Goal: Task Accomplishment & Management: Manage account settings

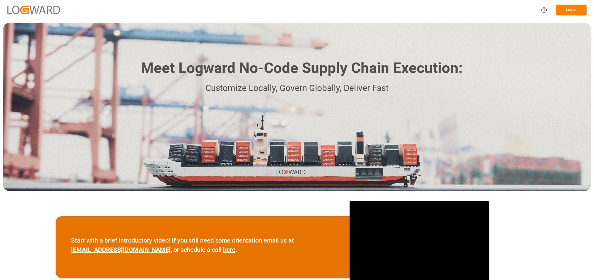
click at [561, 15] on button "Log In" at bounding box center [571, 10] width 31 height 11
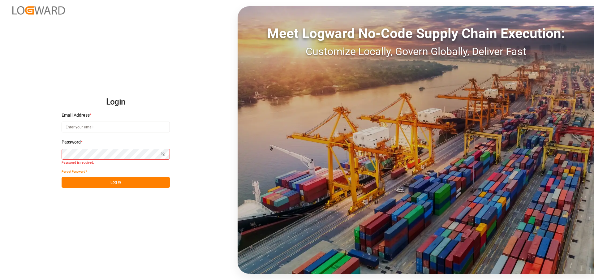
click at [128, 104] on h2 "Login" at bounding box center [116, 102] width 108 height 20
click at [111, 133] on div "Email Address * Email is required." at bounding box center [116, 125] width 108 height 27
click at [97, 129] on input at bounding box center [116, 127] width 108 height 11
type input "Arjun.chaurasiya@logward.com"
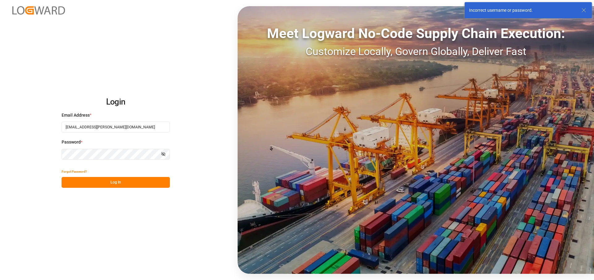
click at [163, 151] on button "Show password" at bounding box center [163, 154] width 13 height 11
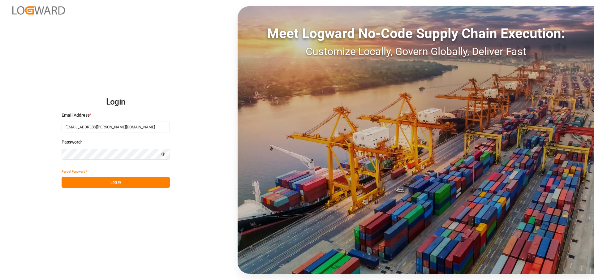
drag, startPoint x: 196, startPoint y: 167, endPoint x: 193, endPoint y: 167, distance: 3.7
click at [196, 167] on div "Login Email Address * Arjun.chaurasiya@logward.com Password * Hide password For…" at bounding box center [297, 140] width 594 height 280
click at [138, 180] on button "Log In" at bounding box center [116, 182] width 108 height 11
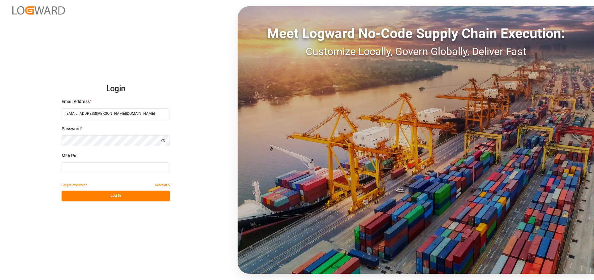
type input "708184"
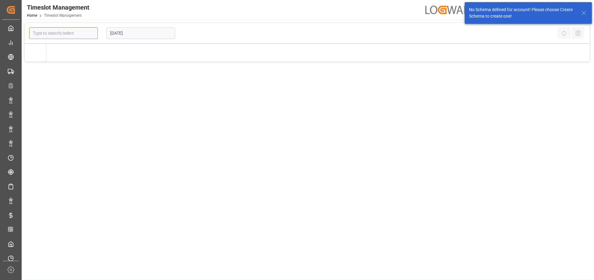
click at [61, 28] on input at bounding box center [63, 33] width 69 height 12
click at [580, 13] on div "No Schema defined for account! Please choose Create Schema to create one!" at bounding box center [524, 13] width 111 height 13
click at [585, 13] on icon at bounding box center [583, 12] width 7 height 7
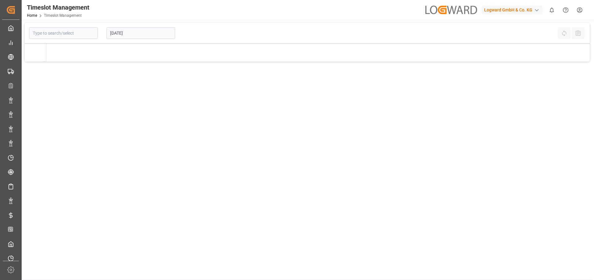
click at [509, 12] on div "No Schema defined for account! Please choose Create Schema to create one!" at bounding box center [529, 13] width 132 height 26
click at [509, 12] on div "Logward GmbH & Co. KG" at bounding box center [512, 10] width 61 height 9
type input "ref"
click at [515, 41] on div "FI Fireflink FireFlin-88E9" at bounding box center [514, 42] width 106 height 14
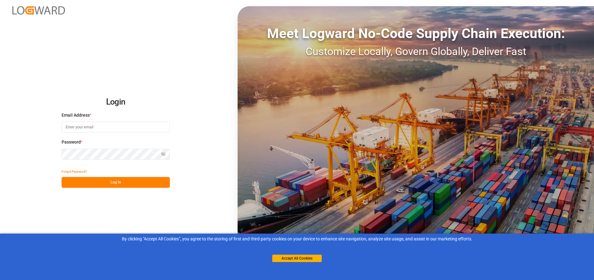
type input "Arjun.chaurasiya@logward.com"
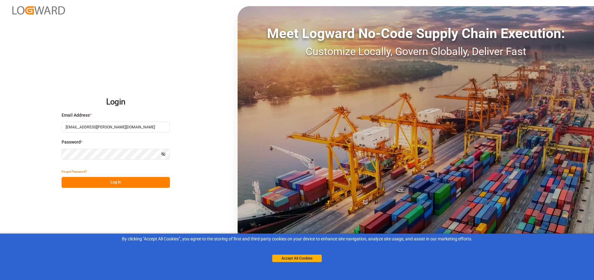
click at [138, 183] on button "Log In" at bounding box center [116, 182] width 108 height 11
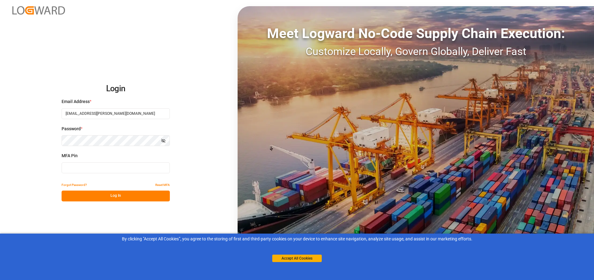
type input "988898"
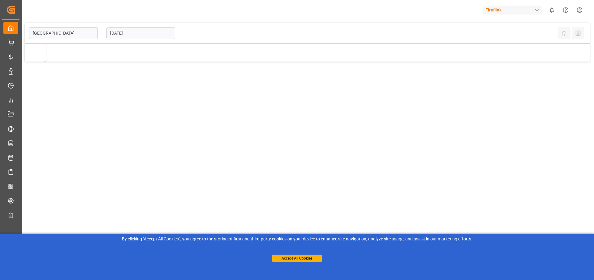
type input "[GEOGRAPHIC_DATA]"
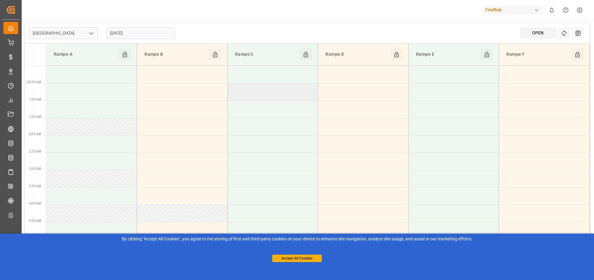
click at [283, 95] on td at bounding box center [273, 91] width 91 height 17
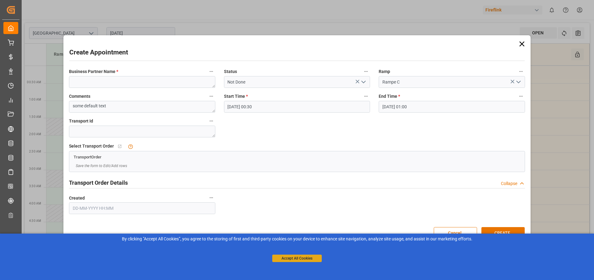
click at [292, 262] on div "Accept All Cookies" at bounding box center [297, 252] width 50 height 20
click at [296, 258] on button "Accept All Cookies" at bounding box center [297, 258] width 50 height 7
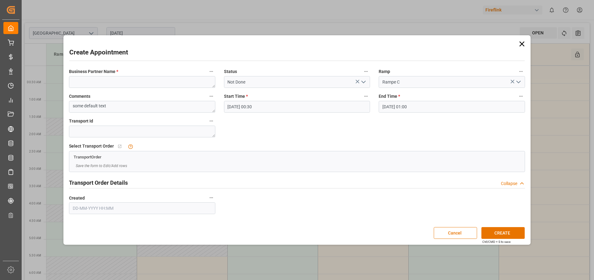
click at [526, 45] on icon at bounding box center [522, 44] width 9 height 9
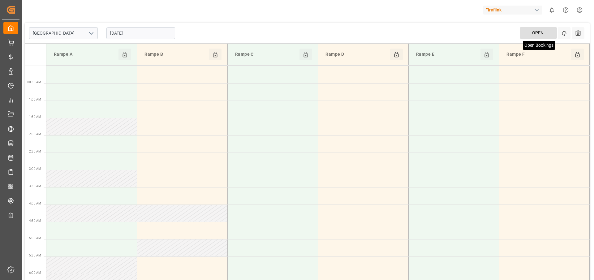
click at [537, 27] on div "OPEN Open Bookings" at bounding box center [538, 32] width 37 height 11
type input "[GEOGRAPHIC_DATA]"
click at [577, 33] on icon at bounding box center [578, 33] width 5 height 6
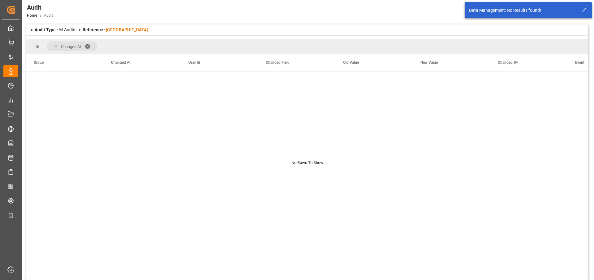
click at [87, 44] on span at bounding box center [90, 47] width 10 height 6
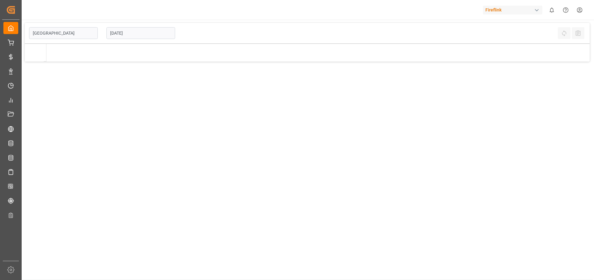
type input "[GEOGRAPHIC_DATA]"
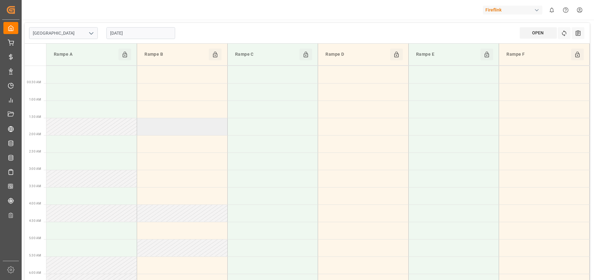
click at [211, 121] on td at bounding box center [182, 126] width 91 height 17
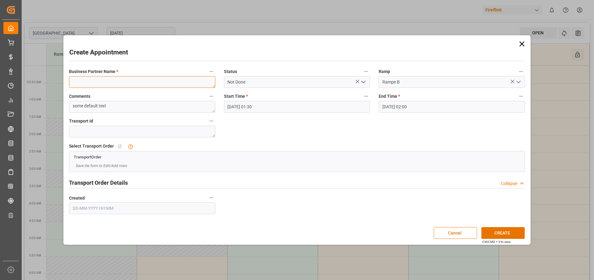
click at [173, 86] on textarea at bounding box center [142, 82] width 146 height 12
type textarea "reerter"
click at [491, 228] on button "CREATE" at bounding box center [503, 233] width 43 height 12
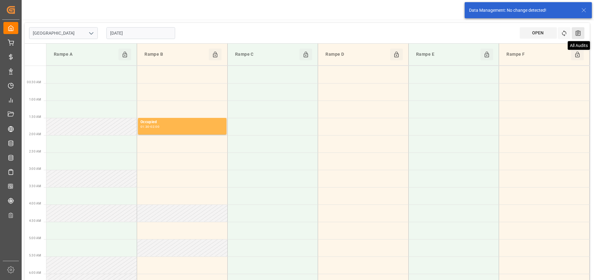
click at [576, 33] on icon at bounding box center [578, 33] width 7 height 7
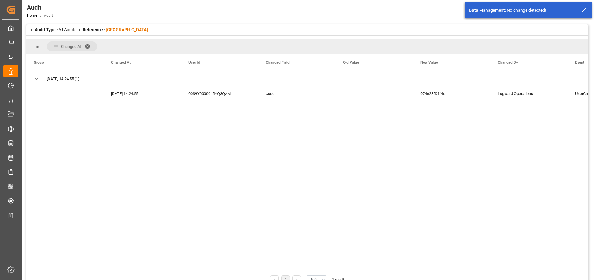
click at [91, 48] on span at bounding box center [90, 47] width 10 height 6
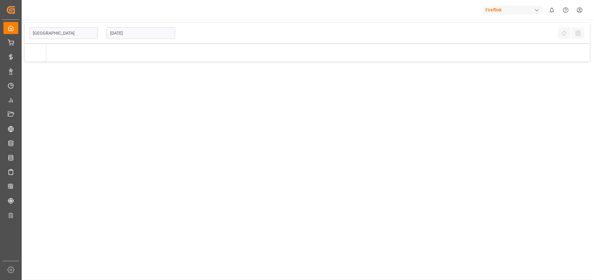
type input "[GEOGRAPHIC_DATA]"
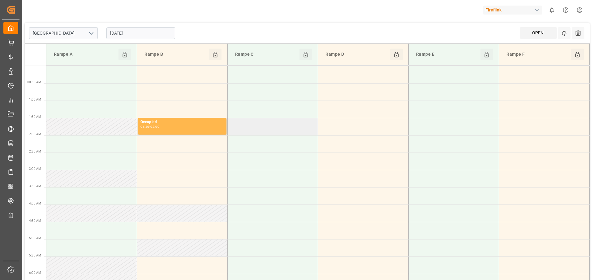
click at [301, 125] on td at bounding box center [273, 126] width 91 height 17
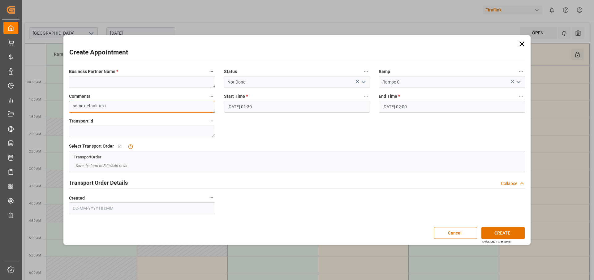
click at [176, 112] on textarea "some default text" at bounding box center [142, 107] width 146 height 12
type textarea "some default textwer"
click at [511, 226] on div "Create Appointment Business Partner Name * Status Not Done Ramp Rampe C Comment…" at bounding box center [297, 140] width 464 height 206
click at [507, 233] on button "CREATE" at bounding box center [503, 233] width 43 height 12
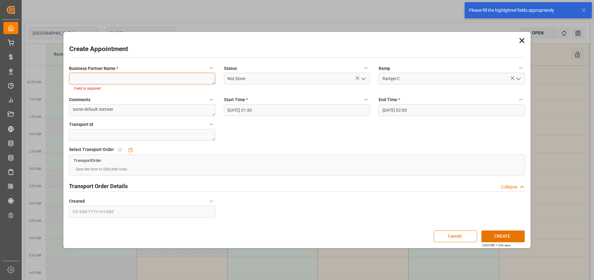
click at [148, 73] on textarea at bounding box center [142, 79] width 146 height 12
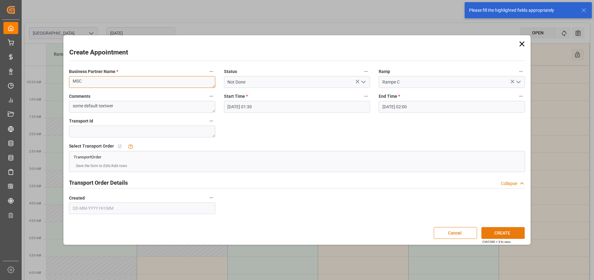
type textarea "MSC"
click at [495, 232] on button "CREATE" at bounding box center [503, 233] width 43 height 12
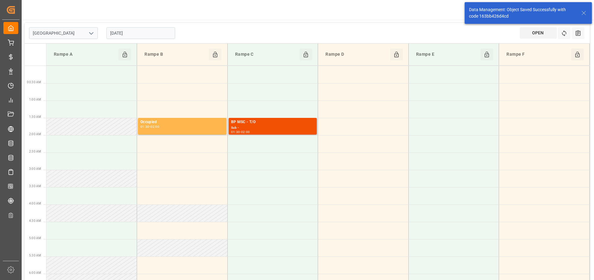
click at [254, 126] on div "Sub -" at bounding box center [273, 127] width 84 height 5
click at [580, 33] on icon at bounding box center [578, 33] width 5 height 6
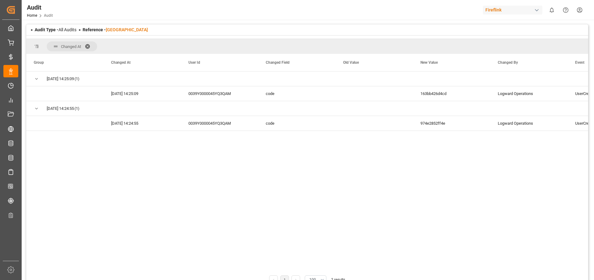
click at [87, 48] on span at bounding box center [90, 47] width 10 height 6
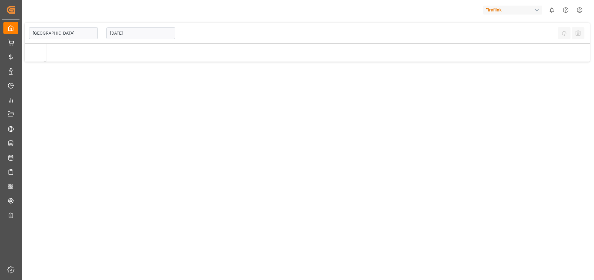
type input "BREMEN"
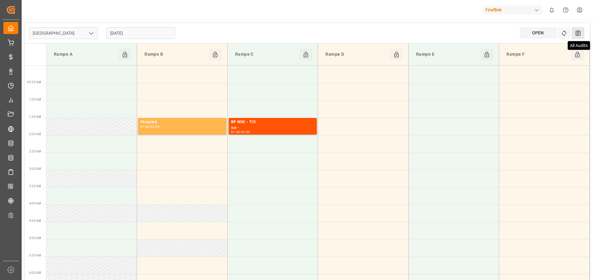
click at [577, 31] on icon at bounding box center [578, 33] width 7 height 7
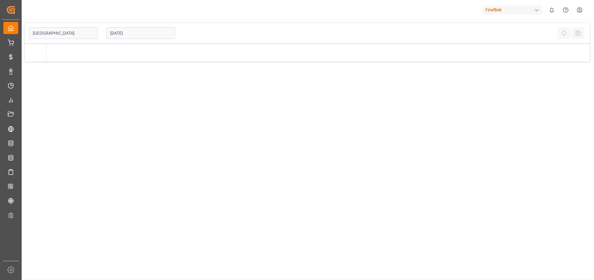
type input "BREMEN"
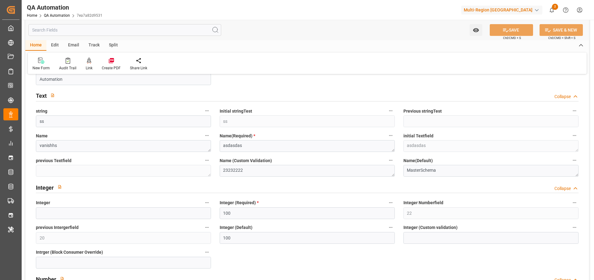
scroll to position [43, 0]
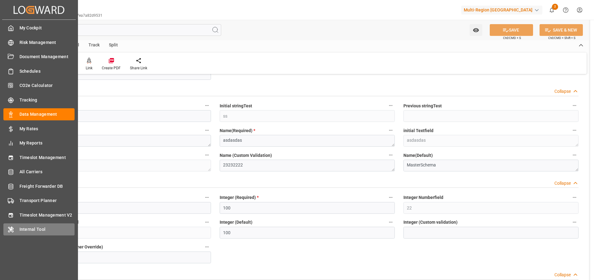
click at [28, 230] on span "Internal Tool" at bounding box center [47, 229] width 55 height 7
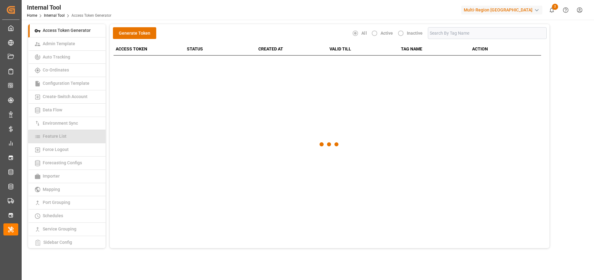
click at [82, 140] on link "Feature List" at bounding box center [66, 136] width 77 height 13
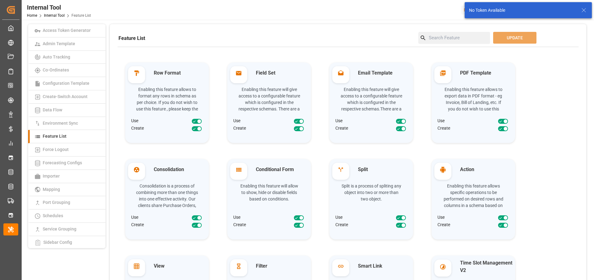
click at [443, 38] on input at bounding box center [459, 38] width 64 height 12
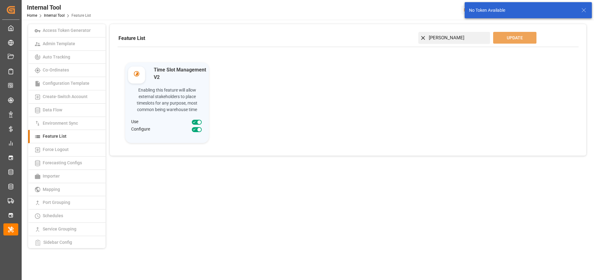
type input "time"
type input "slo"
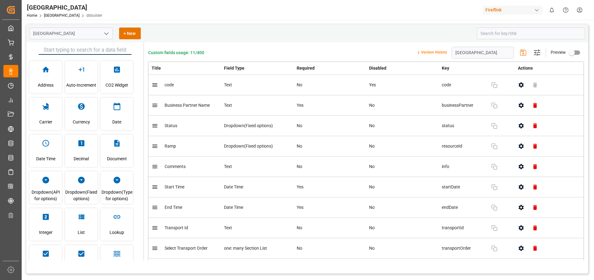
click at [577, 53] on input "primary checkbox" at bounding box center [571, 53] width 35 height 12
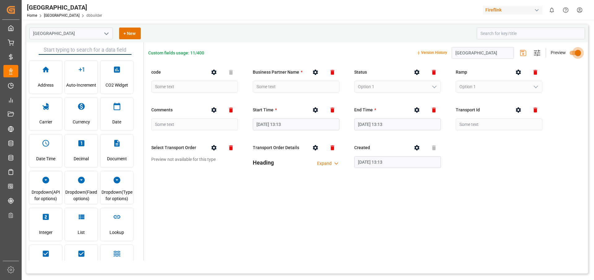
click at [577, 53] on input "primary checkbox" at bounding box center [578, 53] width 35 height 12
checkbox input "false"
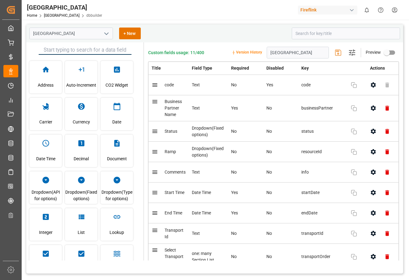
click at [108, 34] on icon "open menu" at bounding box center [106, 33] width 7 height 7
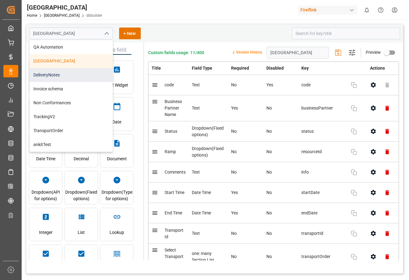
click at [76, 71] on div "DeliveryNotes" at bounding box center [71, 75] width 83 height 14
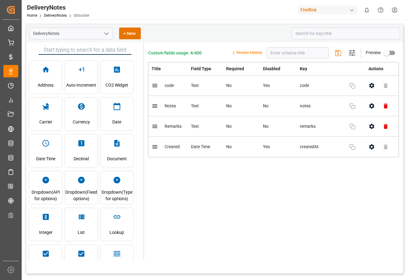
click at [104, 34] on icon "open menu" at bounding box center [106, 33] width 7 height 7
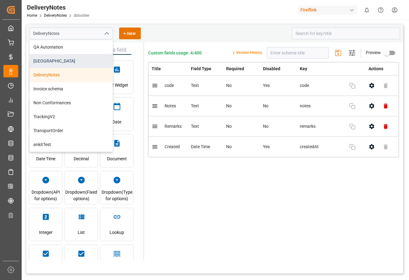
click at [77, 57] on div "BREMEN" at bounding box center [71, 61] width 83 height 14
type input "BREMEN"
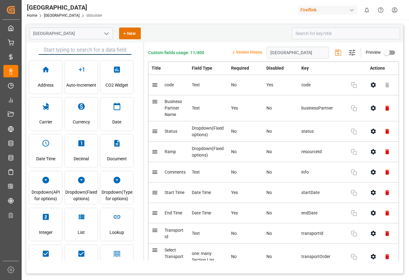
click at [398, 9] on html "Created by potrace 1.15, written by Peter Selinger 2001-2017 Created by potrace…" at bounding box center [204, 163] width 409 height 327
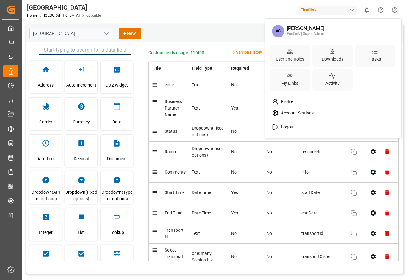
click at [294, 111] on span "Account Settings" at bounding box center [296, 114] width 35 height 6
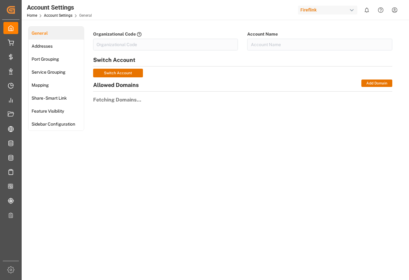
type input "FireFlin-88E9"
type input "Fireflink"
click at [54, 109] on span "Feature Visibility" at bounding box center [48, 111] width 36 height 7
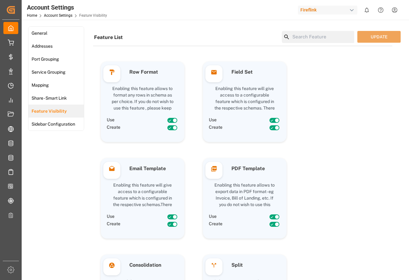
click at [298, 35] on input at bounding box center [322, 37] width 64 height 12
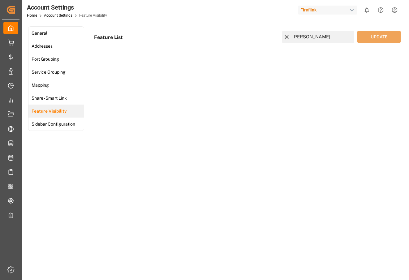
type input "time"
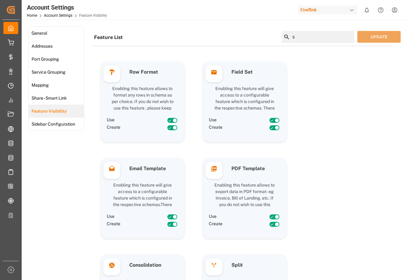
type input "sl"
click at [60, 18] on div "Home Account Settings Feature Visibility" at bounding box center [67, 15] width 80 height 7
